Goal: Transaction & Acquisition: Purchase product/service

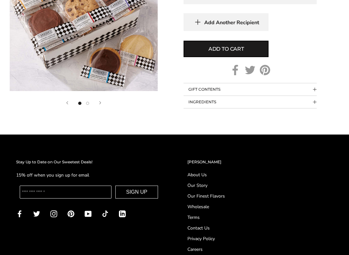
scroll to position [459, 0]
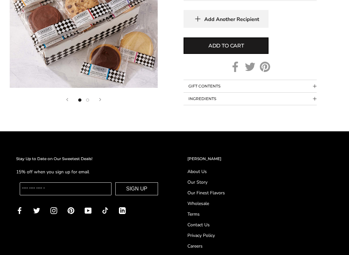
click at [316, 83] on button "GIFT CONTENTS" at bounding box center [249, 86] width 133 height 12
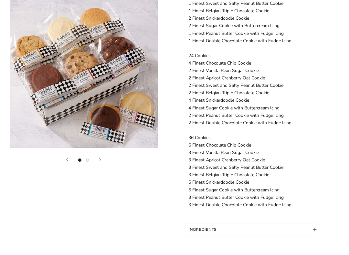
scroll to position [582, 0]
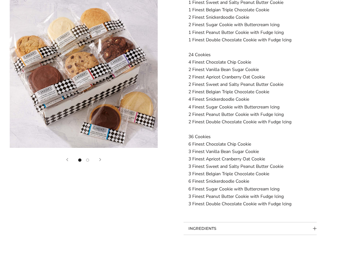
click at [313, 219] on span "Collapsible block button" at bounding box center [315, 229] width 4 height 4
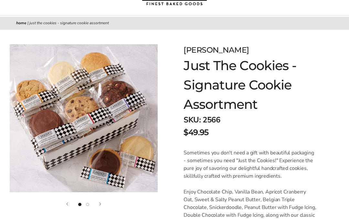
scroll to position [0, 0]
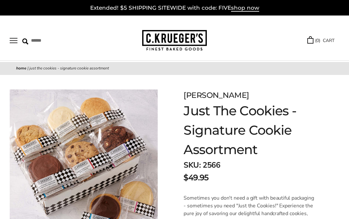
click at [12, 39] on button "Open navigation" at bounding box center [14, 40] width 8 height 5
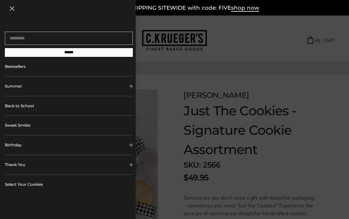
click at [15, 148] on button "Birthday" at bounding box center [69, 144] width 128 height 19
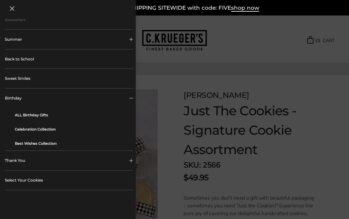
scroll to position [47, 0]
click at [13, 23] on link "Bestsellers" at bounding box center [69, 19] width 128 height 19
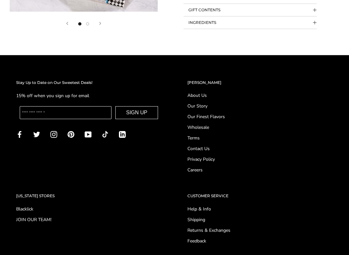
scroll to position [536, 0]
